Goal: Task Accomplishment & Management: Manage account settings

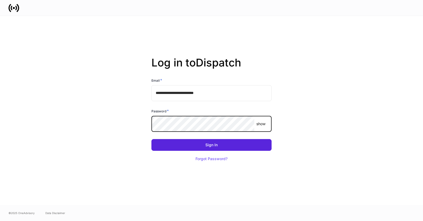
click at [0, 221] on com-1password-button at bounding box center [0, 221] width 0 height 0
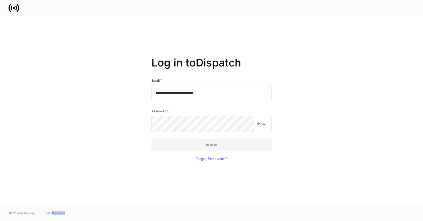
click at [212, 147] on div at bounding box center [211, 110] width 423 height 221
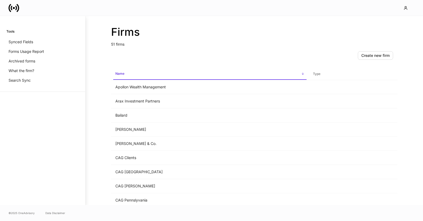
click at [92, 123] on div "Firms 51 firms Create new firm Name sorted ascending Type Apollon Wealth Manage…" at bounding box center [253, 110] width 337 height 189
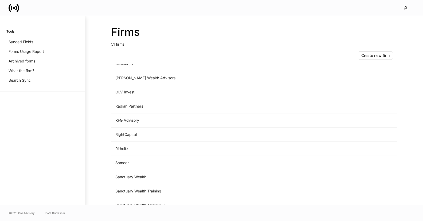
scroll to position [596, 0]
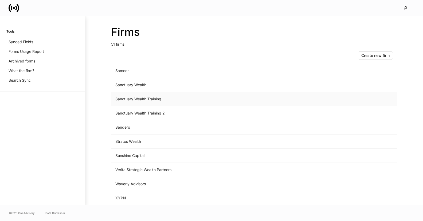
click at [165, 98] on td "Sanctuary Wealth Training" at bounding box center [209, 99] width 197 height 14
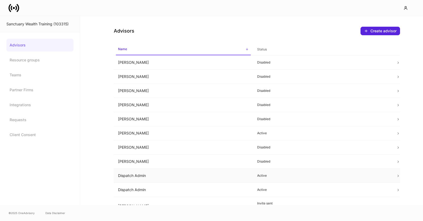
scroll to position [146, 0]
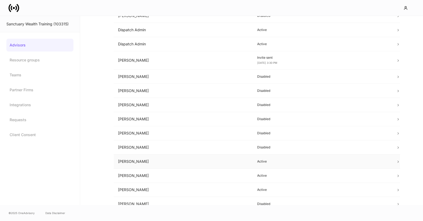
click at [131, 161] on td "Kelly Soergel" at bounding box center [183, 161] width 139 height 14
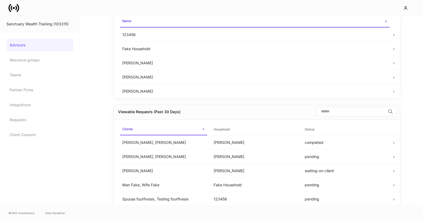
scroll to position [167, 0]
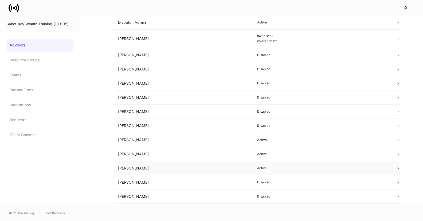
click at [154, 168] on td "Lauren Faltys" at bounding box center [183, 168] width 139 height 14
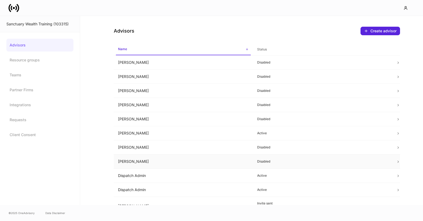
scroll to position [321, 0]
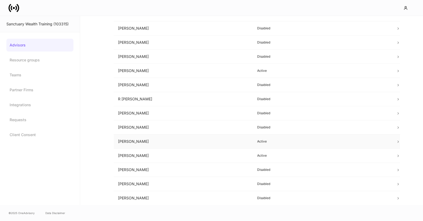
click at [176, 141] on td "Sierra Froilan" at bounding box center [183, 141] width 139 height 14
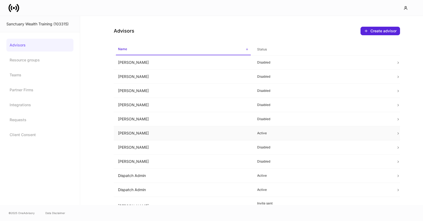
click at [144, 133] on td "Carlos Urdaneta" at bounding box center [183, 133] width 139 height 14
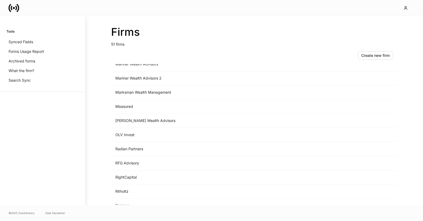
scroll to position [596, 0]
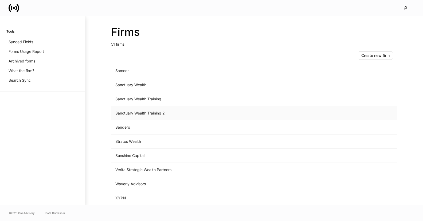
click at [149, 113] on td "Sanctuary Wealth Training 2" at bounding box center [209, 113] width 197 height 14
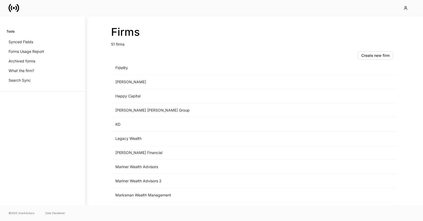
scroll to position [596, 0]
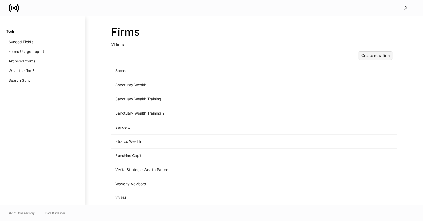
click at [370, 58] on button "Create new firm" at bounding box center [374, 55] width 35 height 9
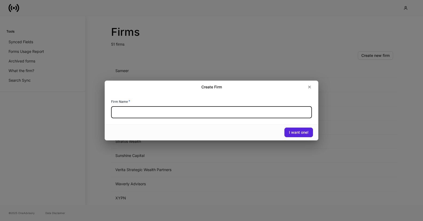
click at [194, 116] on input "text" at bounding box center [211, 112] width 201 height 12
paste input "**********"
type input "**********"
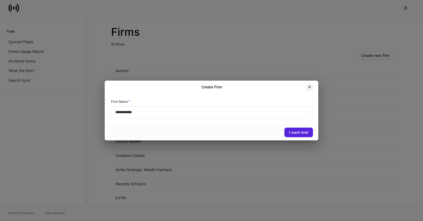
click at [307, 85] on icon "button" at bounding box center [309, 87] width 4 height 4
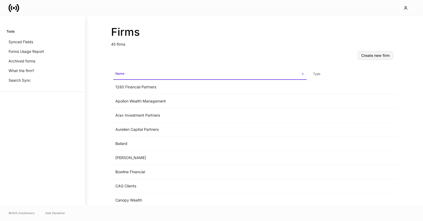
click at [373, 57] on div "Create new firm" at bounding box center [375, 56] width 28 height 4
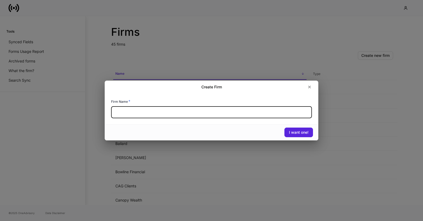
click at [188, 111] on input "text" at bounding box center [211, 112] width 201 height 12
paste input "**********"
type input "**********"
click at [299, 132] on div "I want one!" at bounding box center [298, 132] width 19 height 4
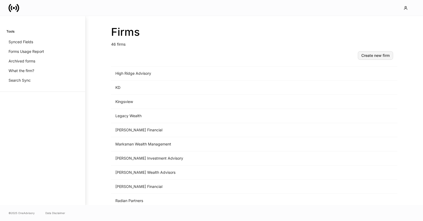
scroll to position [385, 0]
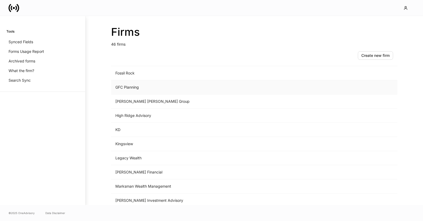
click at [170, 85] on td "GFC Planning" at bounding box center [209, 87] width 197 height 14
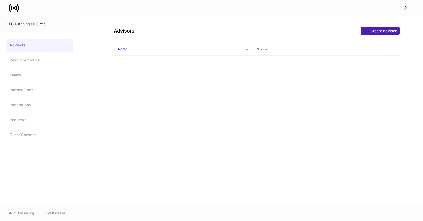
click at [386, 32] on div "Create advisor" at bounding box center [380, 31] width 33 height 4
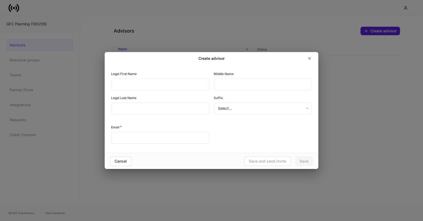
click at [148, 83] on input "text" at bounding box center [160, 84] width 98 height 12
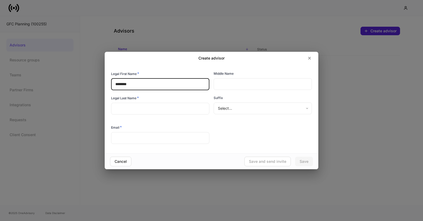
type input "********"
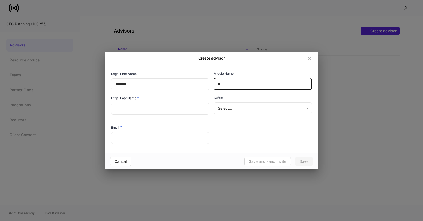
type input "*"
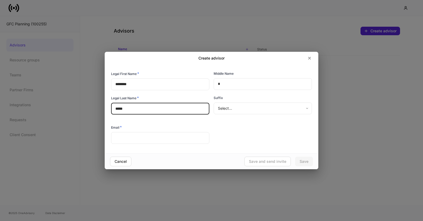
type input "*****"
click at [229, 85] on input "*" at bounding box center [262, 84] width 98 height 12
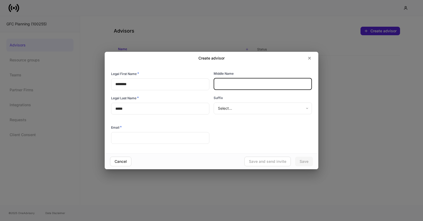
click at [169, 138] on input "text" at bounding box center [160, 138] width 98 height 12
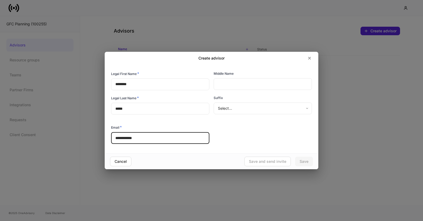
click at [131, 138] on input "**********" at bounding box center [160, 138] width 98 height 12
drag, startPoint x: 131, startPoint y: 138, endPoint x: 98, endPoint y: 138, distance: 32.8
click at [98, 138] on div "**********" at bounding box center [211, 110] width 423 height 221
click at [144, 137] on input "*********" at bounding box center [160, 138] width 98 height 12
type input "**********"
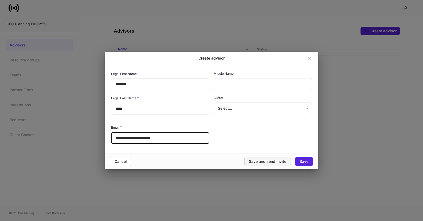
click at [269, 161] on div "Save and send invite" at bounding box center [267, 162] width 37 height 4
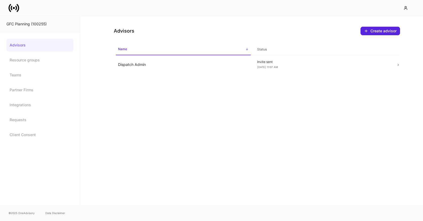
click at [15, 23] on div "GFC Planning (100255)" at bounding box center [39, 23] width 67 height 5
click at [16, 11] on icon at bounding box center [14, 8] width 11 height 11
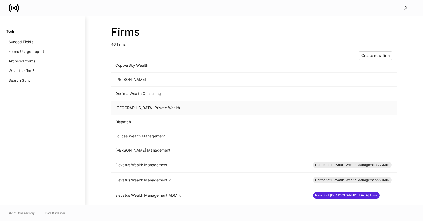
scroll to position [347, 0]
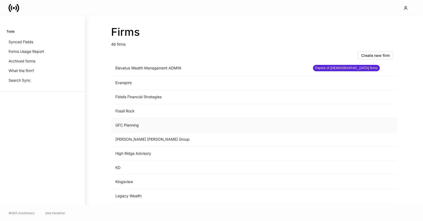
click at [138, 122] on td "GFC Planning" at bounding box center [209, 125] width 197 height 14
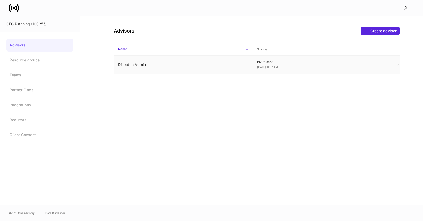
click at [175, 63] on td "Dispatch Admin" at bounding box center [183, 64] width 139 height 18
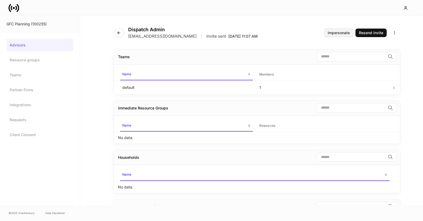
click at [329, 34] on div "Impersonate" at bounding box center [338, 33] width 22 height 4
click at [34, 47] on link "Advisors" at bounding box center [39, 45] width 67 height 13
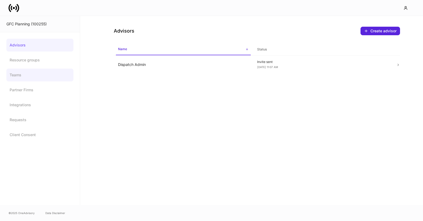
click at [22, 74] on link "Teams" at bounding box center [39, 75] width 67 height 13
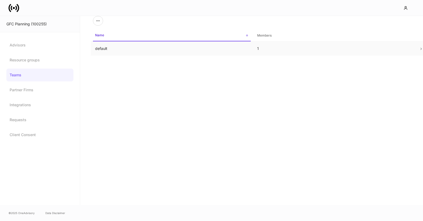
click at [102, 51] on td "default" at bounding box center [172, 49] width 162 height 14
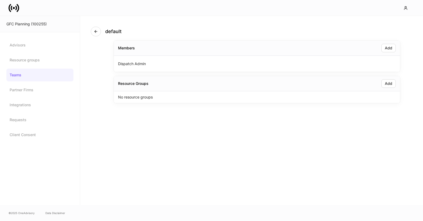
click at [346, 93] on div "No resource groups" at bounding box center [257, 97] width 286 height 12
click at [386, 86] on button "Add" at bounding box center [388, 83] width 14 height 9
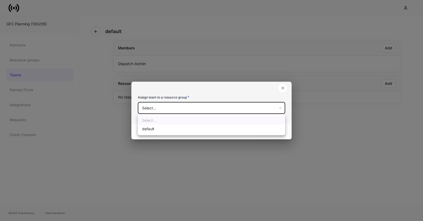
click at [223, 109] on body "GFC Planning (100255) Advisors Resource groups Teams Partner Firms Integrations…" at bounding box center [211, 110] width 423 height 221
click at [209, 129] on li "default" at bounding box center [211, 129] width 147 height 9
type input "**********"
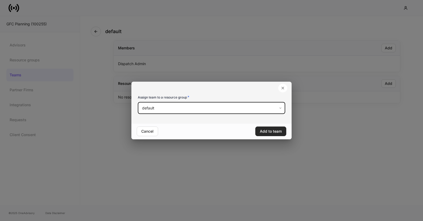
click at [271, 132] on div "Add to team" at bounding box center [271, 131] width 22 height 4
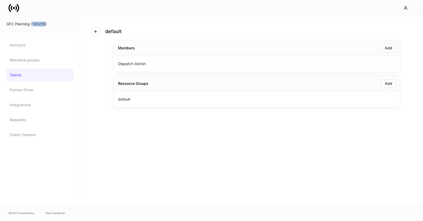
drag, startPoint x: 46, startPoint y: 24, endPoint x: 32, endPoint y: 23, distance: 13.6
click at [32, 23] on div "GFC Planning (100255)" at bounding box center [39, 23] width 67 height 5
copy div "100255"
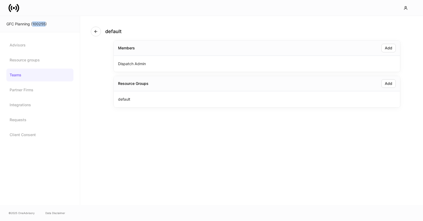
click at [24, 76] on link "Teams" at bounding box center [39, 75] width 67 height 13
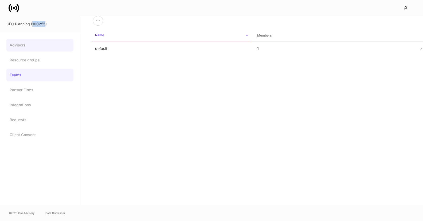
click at [20, 47] on link "Advisors" at bounding box center [39, 45] width 67 height 13
